Goal: Task Accomplishment & Management: Complete application form

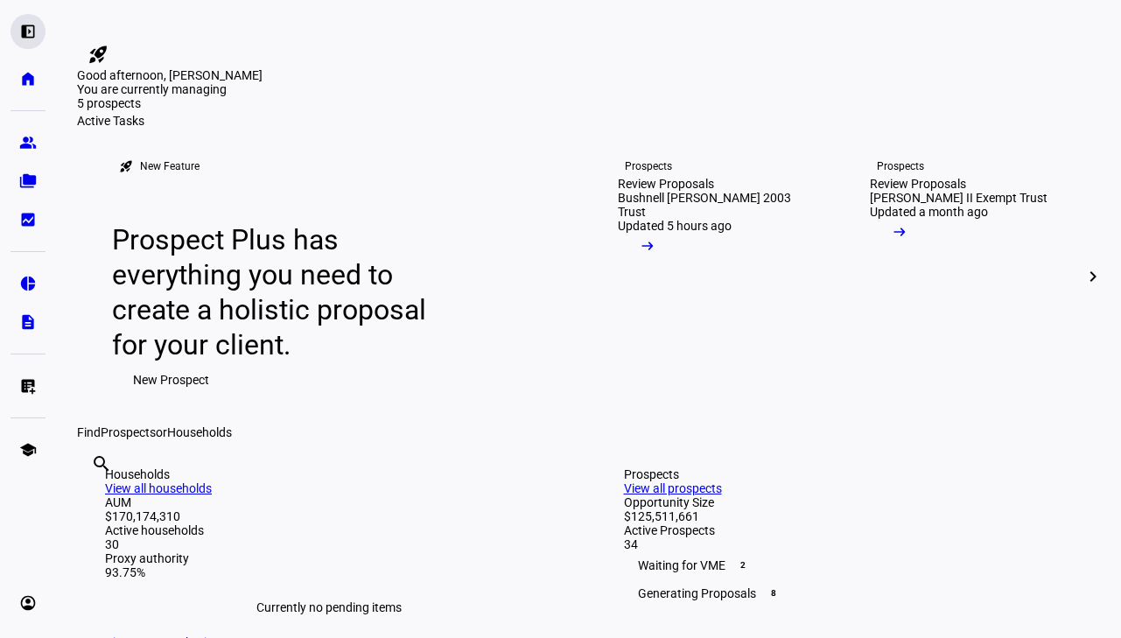
click at [22, 36] on eth-mat-symbol "left_panel_open" at bounding box center [27, 31] width 17 height 17
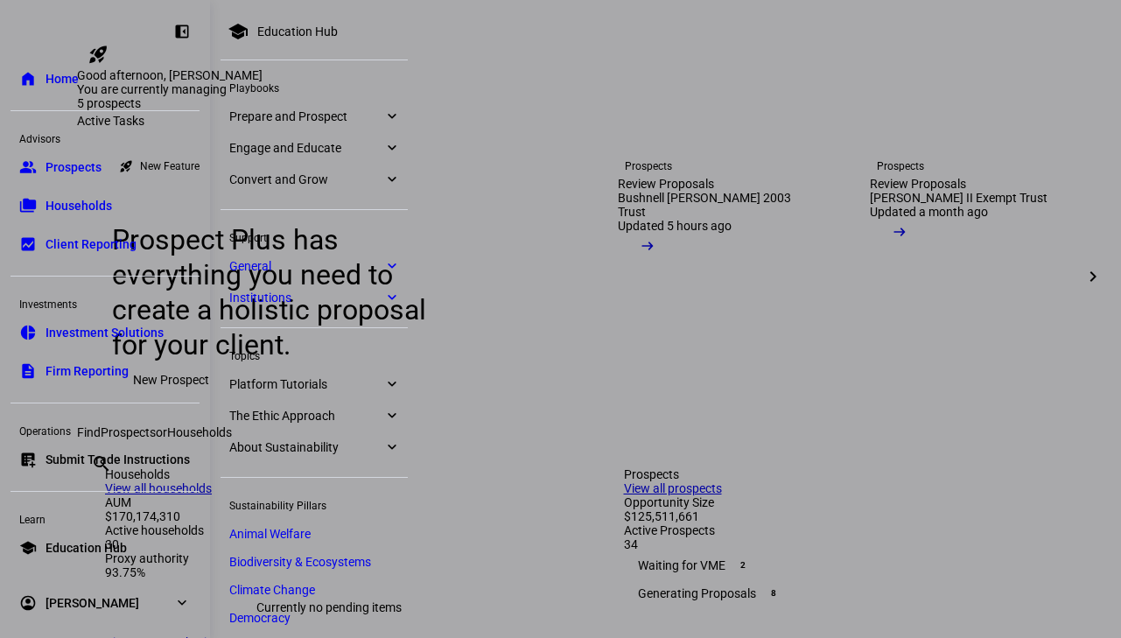
click at [180, 608] on eth-mat-symbol "expand_more" at bounding box center [181, 602] width 17 height 17
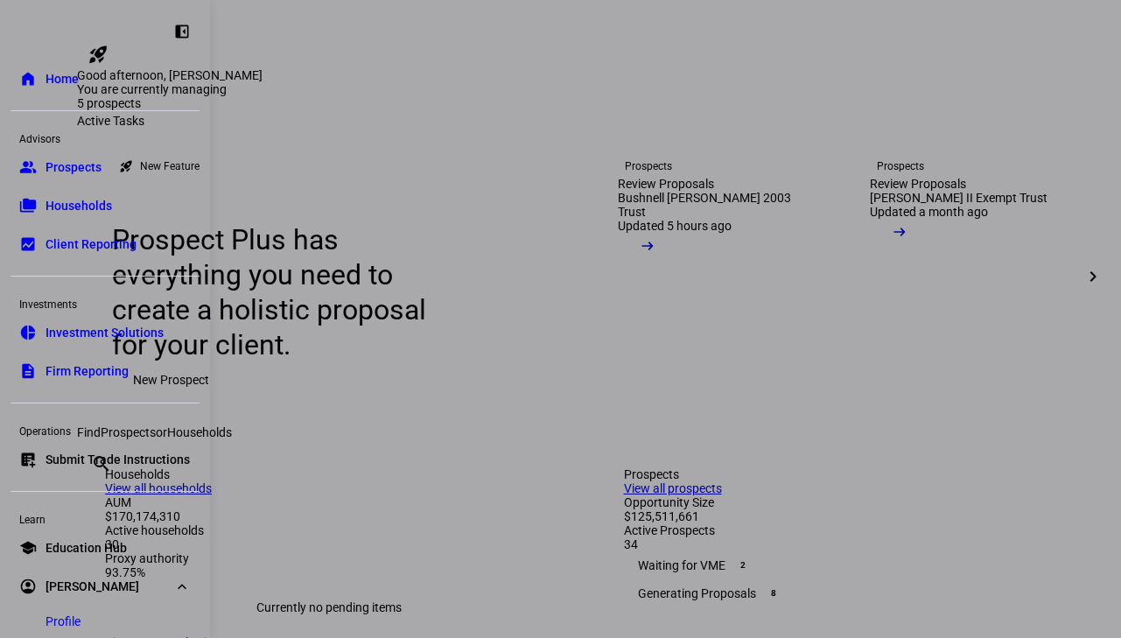
scroll to position [99, 0]
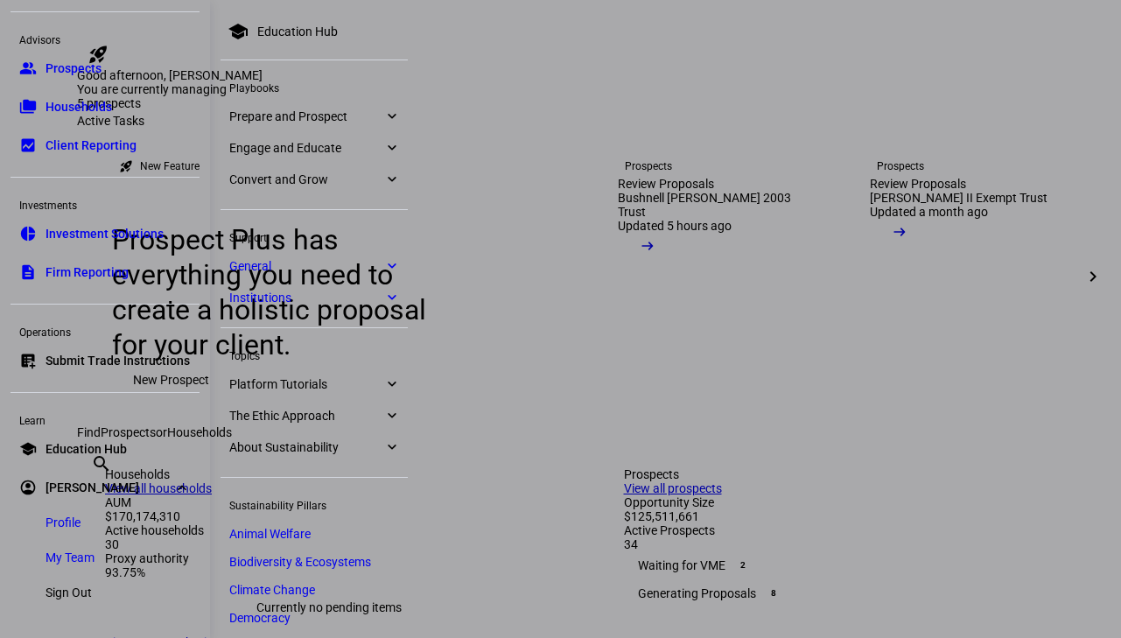
click at [81, 557] on span "My Team" at bounding box center [69, 557] width 49 height 17
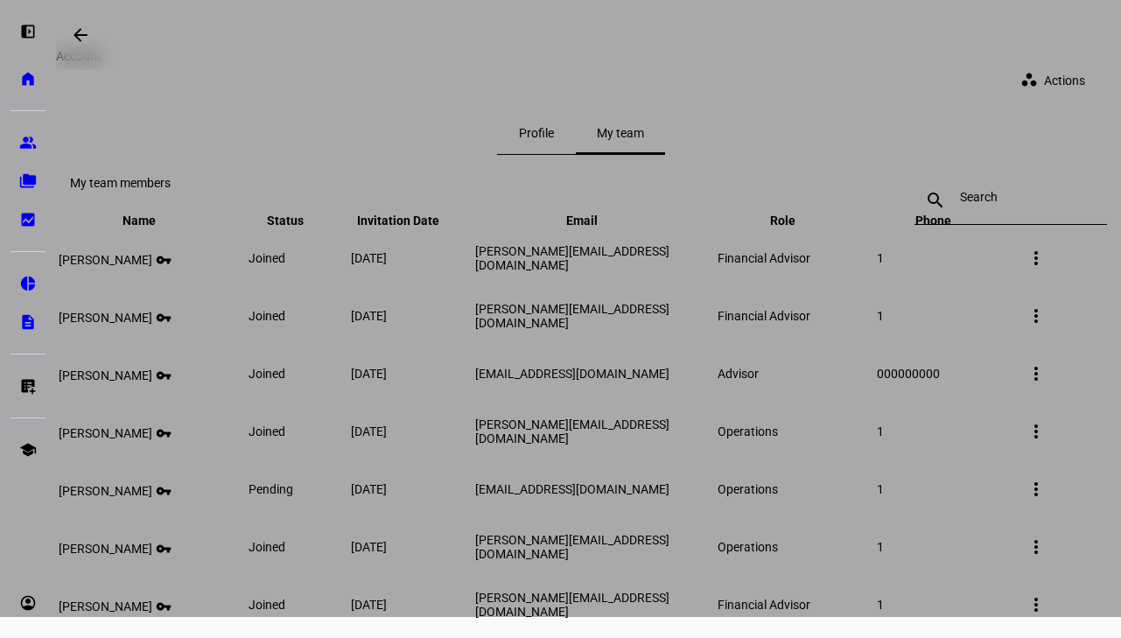
scroll to position [27, 0]
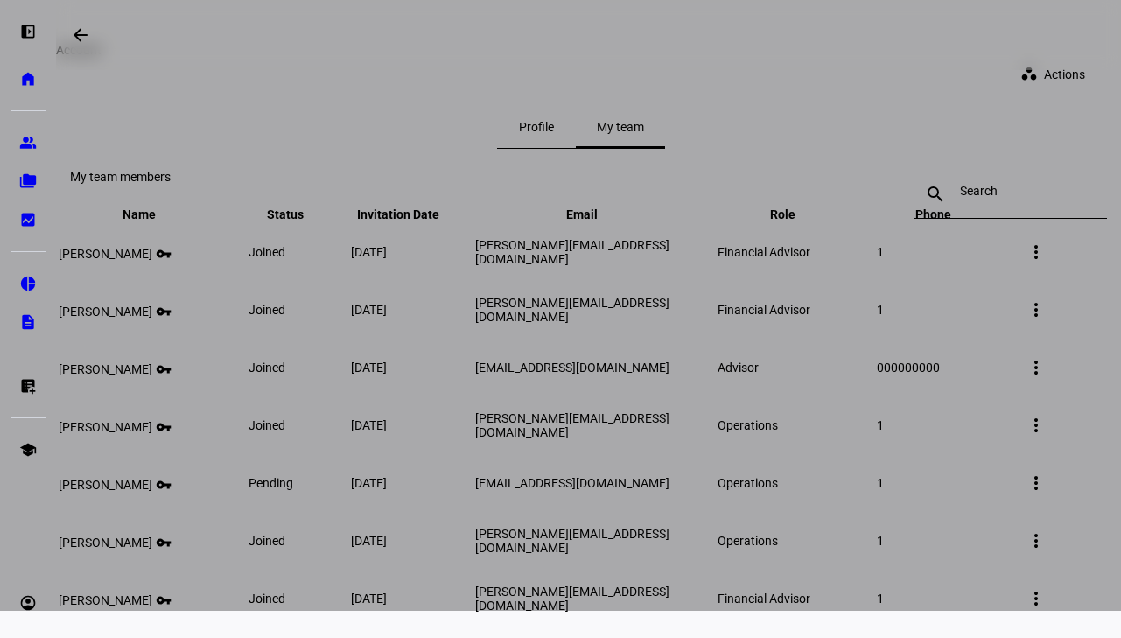
click at [556, 220] on div at bounding box center [560, 292] width 1121 height 638
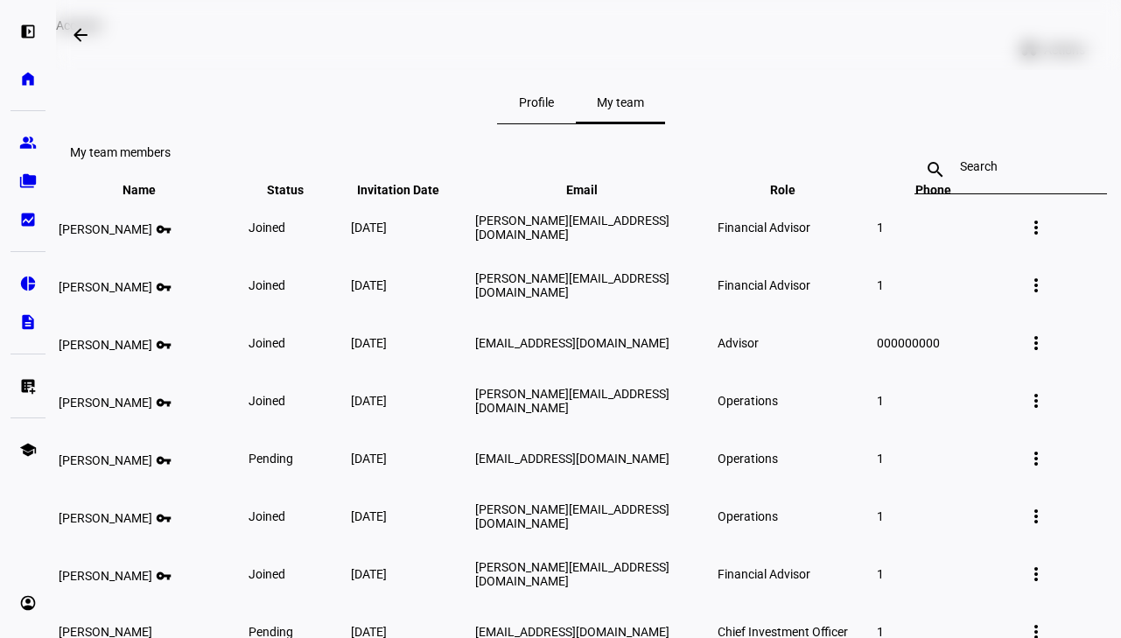
scroll to position [0, 0]
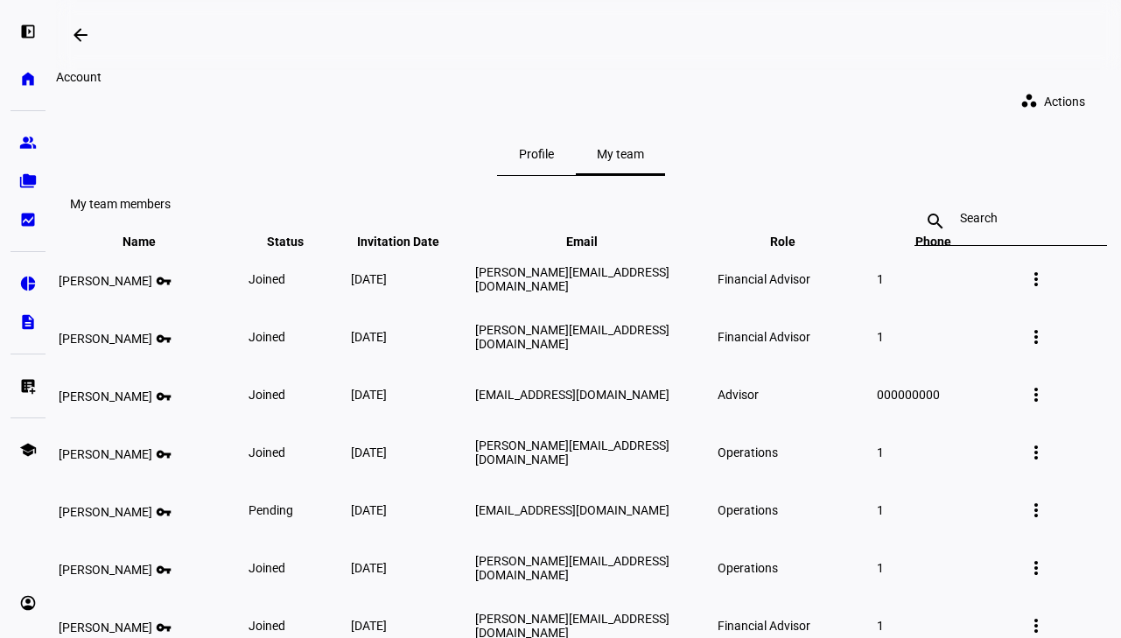
click at [1027, 101] on span at bounding box center [1056, 101] width 100 height 35
click at [1001, 145] on button "person_add = Add team member" at bounding box center [1016, 133] width 159 height 42
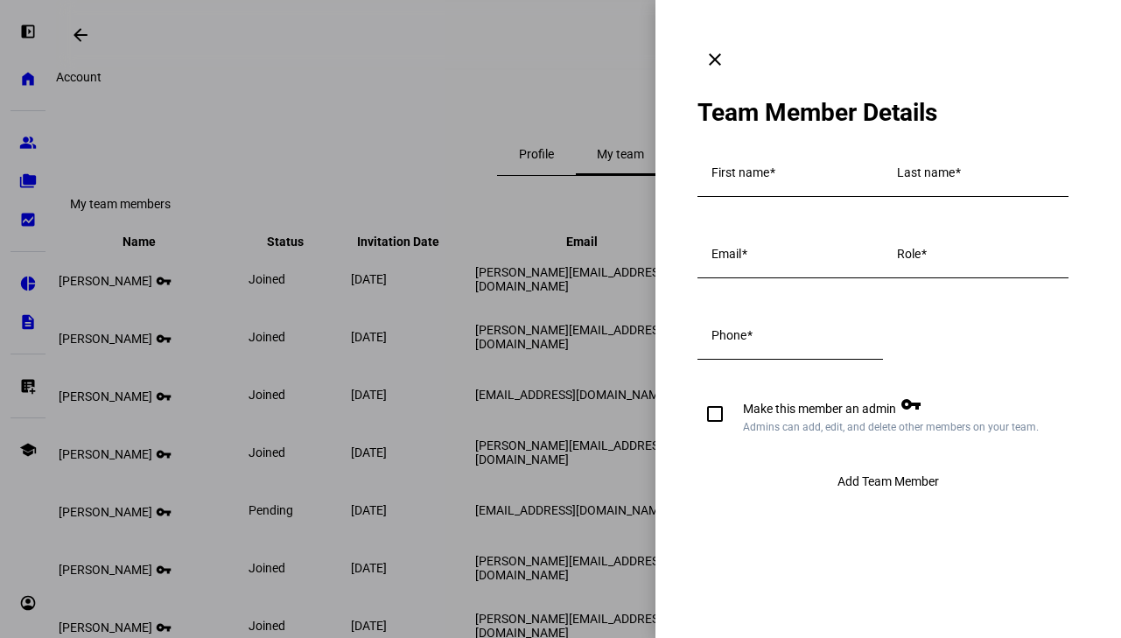
click at [799, 169] on input "First name" at bounding box center [789, 176] width 157 height 14
type input "Efrata"
type input "Kirose"
click at [763, 264] on input "Email" at bounding box center [789, 257] width 157 height 14
type input "[PERSON_NAME][EMAIL_ADDRESS][DOMAIN_NAME]"
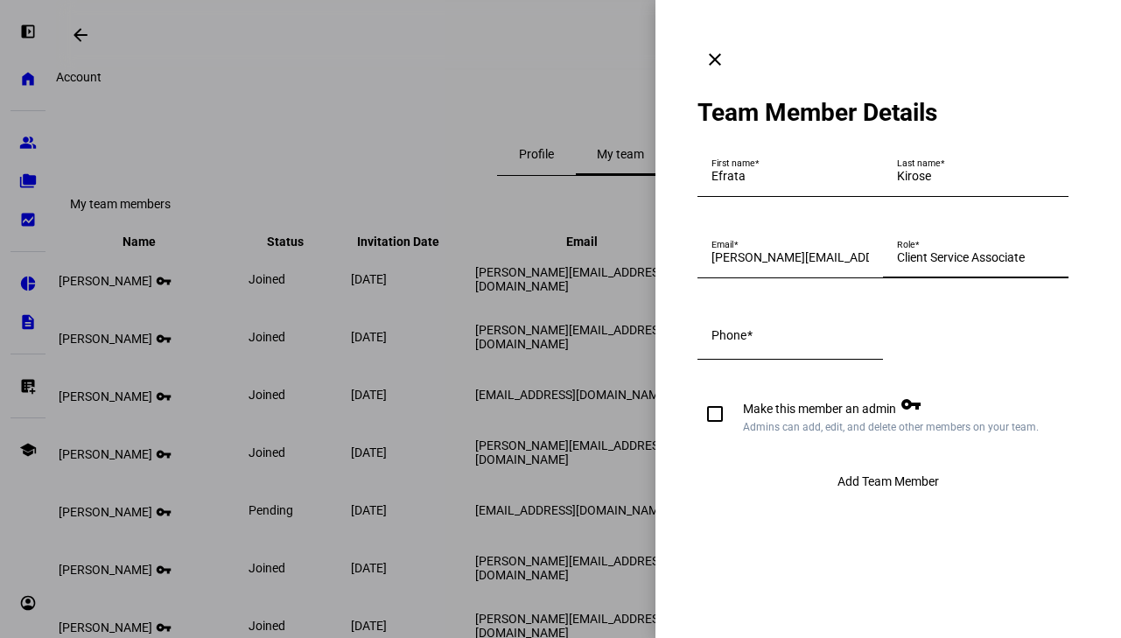
type input "Client Service Associate"
paste input "[PHONE_NUMBER]"
type input "[PHONE_NUMBER]"
click at [709, 360] on div "Phone [PHONE_NUMBER]" at bounding box center [789, 335] width 185 height 49
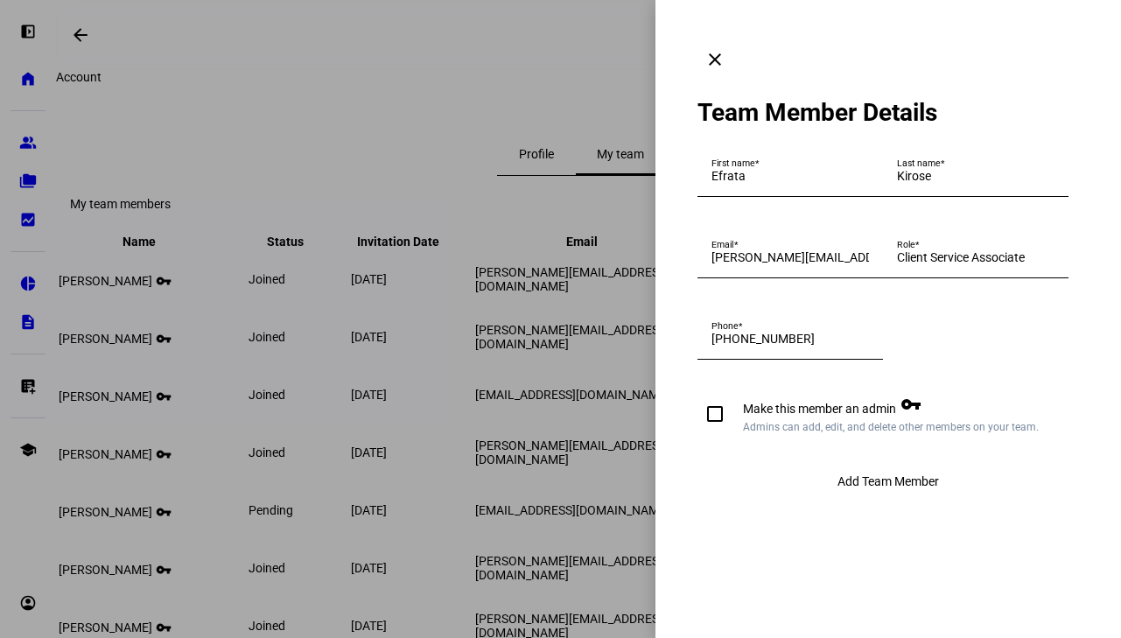
click at [708, 431] on input "Make this member an admin vpn_key Admins can add, edit, and delete other member…" at bounding box center [714, 413] width 35 height 35
checkbox input "true"
click at [869, 488] on span "Add Team Member" at bounding box center [887, 481] width 101 height 14
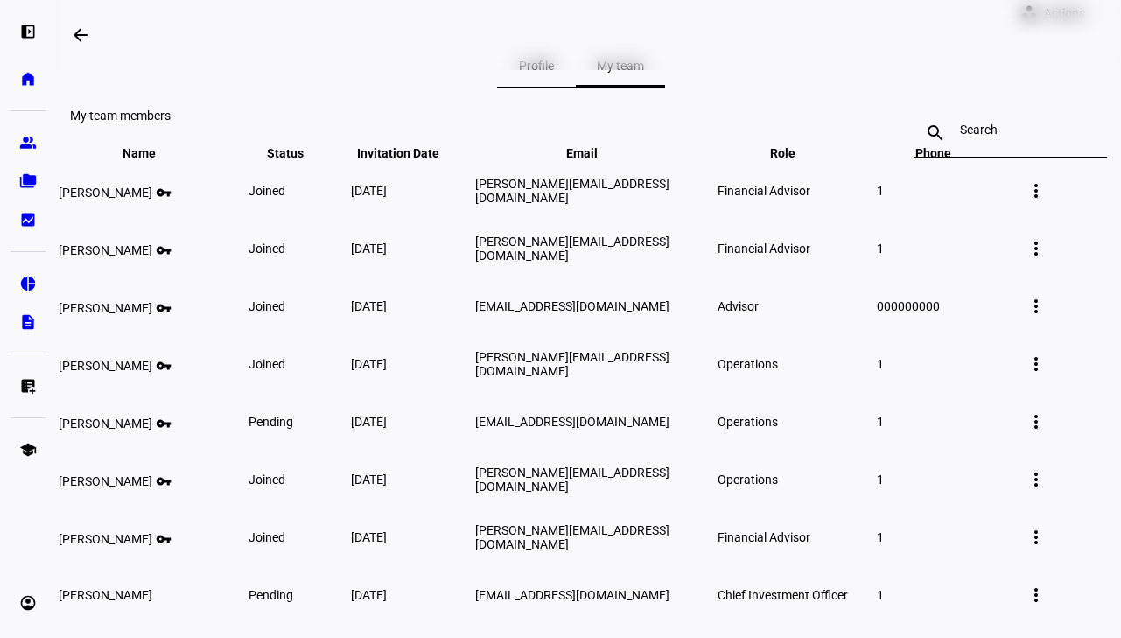
scroll to position [39, 0]
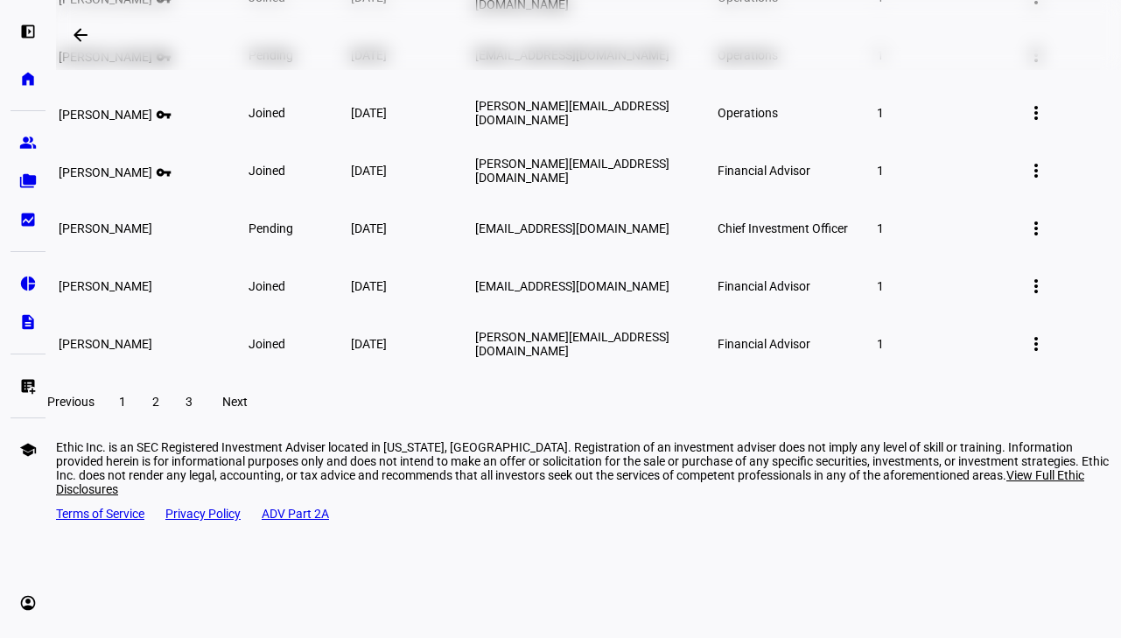
click at [192, 409] on span "3" at bounding box center [188, 402] width 7 height 14
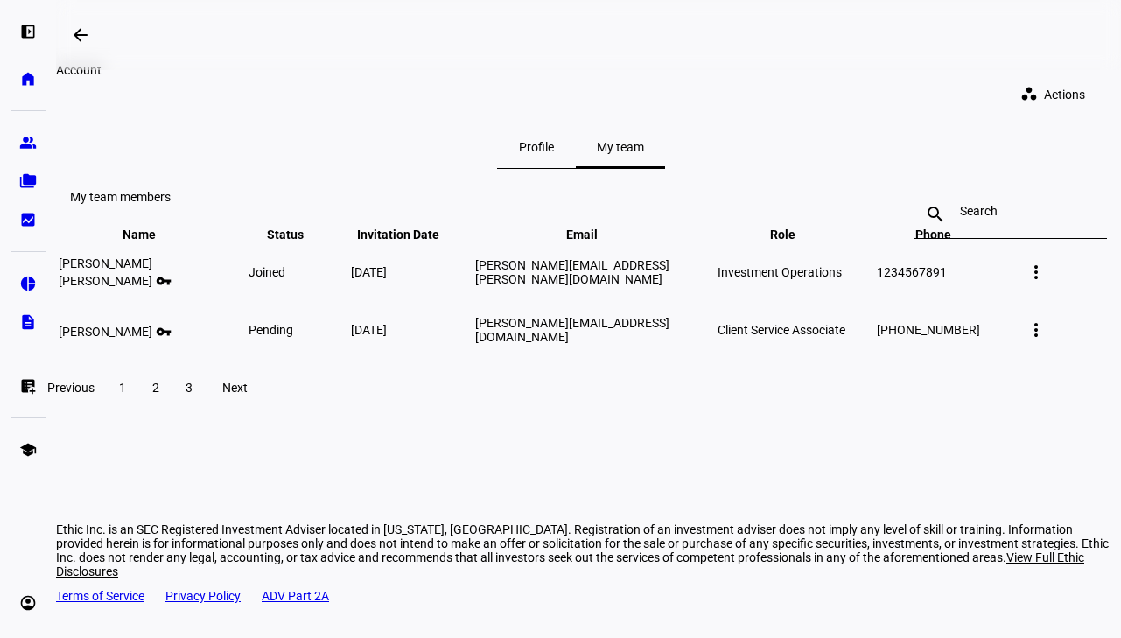
click at [1046, 340] on mat-icon "more_vert" at bounding box center [1035, 329] width 21 height 21
click at [898, 101] on div at bounding box center [560, 319] width 1121 height 638
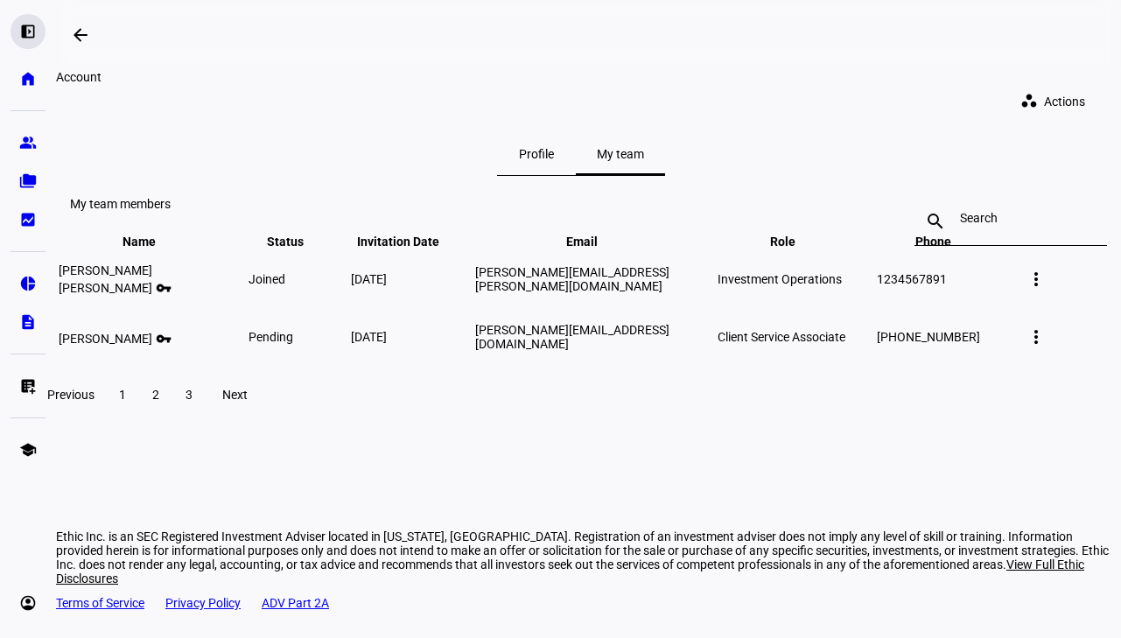
click at [21, 30] on eth-mat-symbol "left_panel_open" at bounding box center [27, 31] width 17 height 17
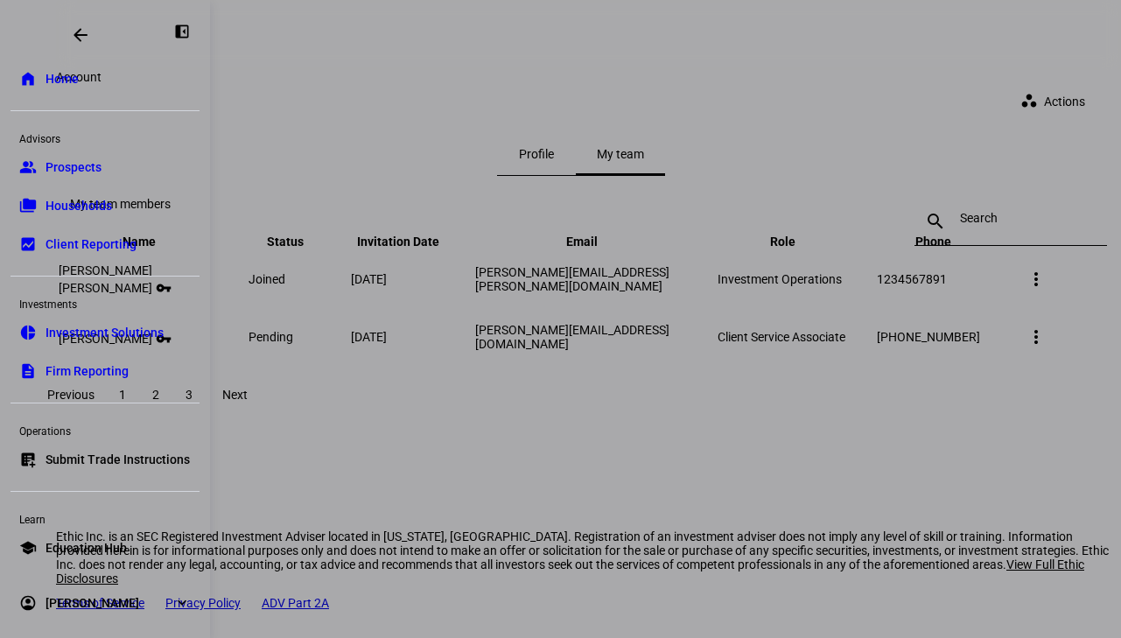
click at [73, 80] on span "Home" at bounding box center [61, 78] width 33 height 17
